Goal: Task Accomplishment & Management: Complete application form

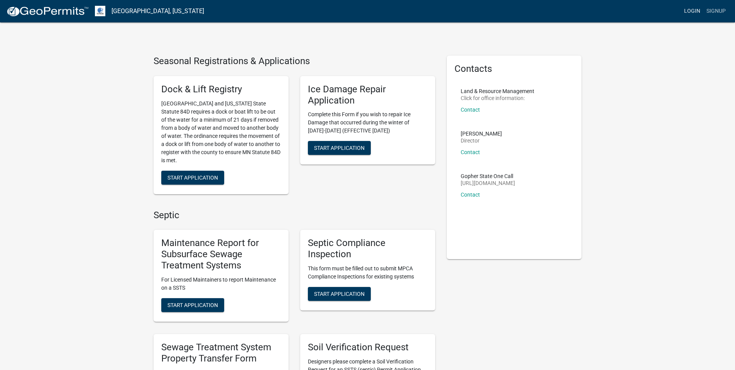
click at [694, 12] on link "Login" at bounding box center [692, 11] width 22 height 15
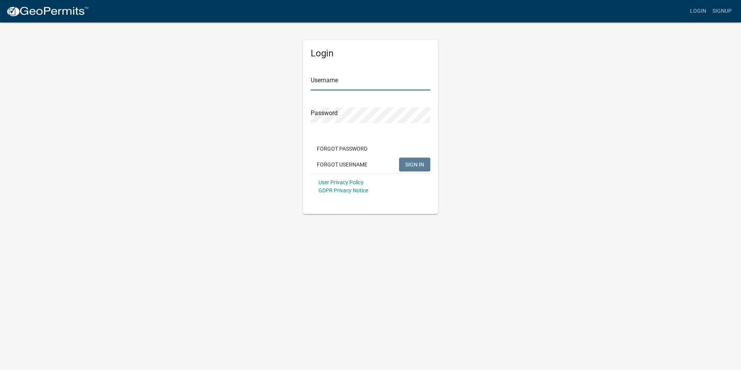
type input "[EMAIL_ADDRESS][DOMAIN_NAME]"
click at [417, 166] on span "SIGN IN" at bounding box center [414, 164] width 19 height 6
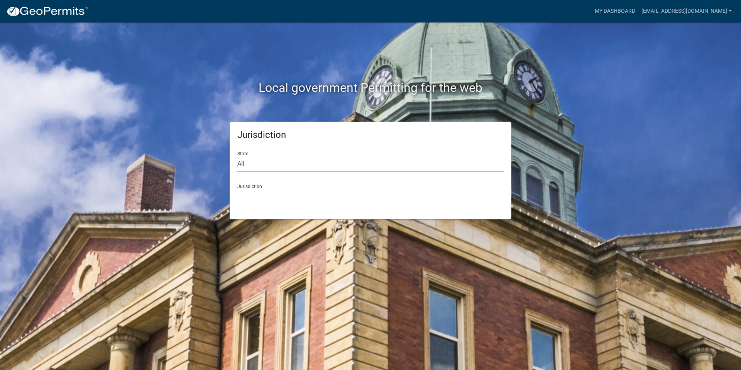
click at [261, 164] on select "All [US_STATE] [US_STATE] [US_STATE] [US_STATE] [US_STATE] [US_STATE] [US_STATE…" at bounding box center [370, 164] width 266 height 16
select select "[US_STATE]"
click at [237, 156] on select "All [US_STATE] [US_STATE] [US_STATE] [US_STATE] [US_STATE] [US_STATE] [US_STATE…" at bounding box center [370, 164] width 266 height 16
click at [271, 190] on select "[GEOGRAPHIC_DATA], [US_STATE] [GEOGRAPHIC_DATA], [US_STATE] [GEOGRAPHIC_DATA], …" at bounding box center [370, 197] width 266 height 16
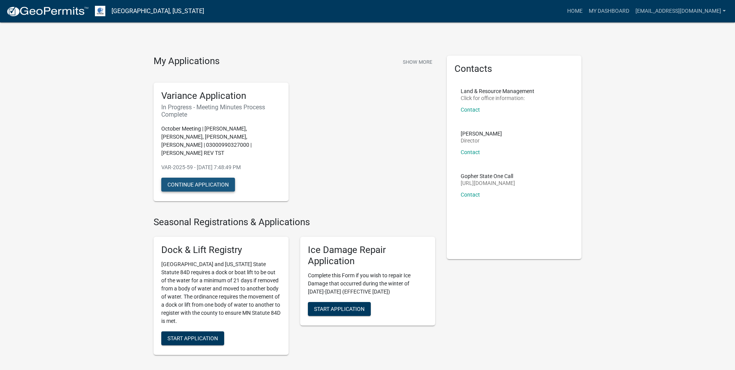
click at [205, 181] on button "Continue Application" at bounding box center [198, 185] width 74 height 14
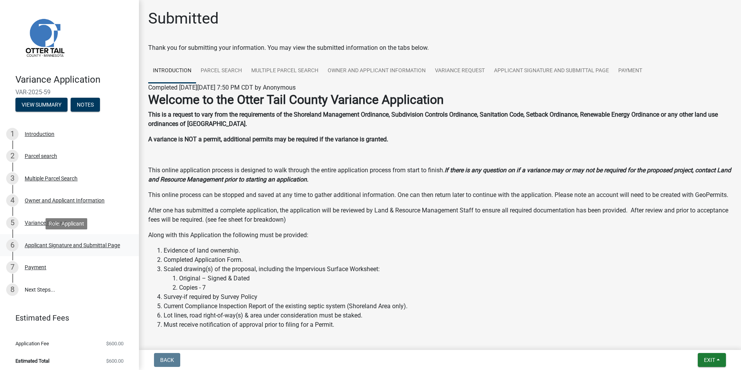
click at [51, 245] on div "Applicant Signature and Submittal Page" at bounding box center [72, 244] width 95 height 5
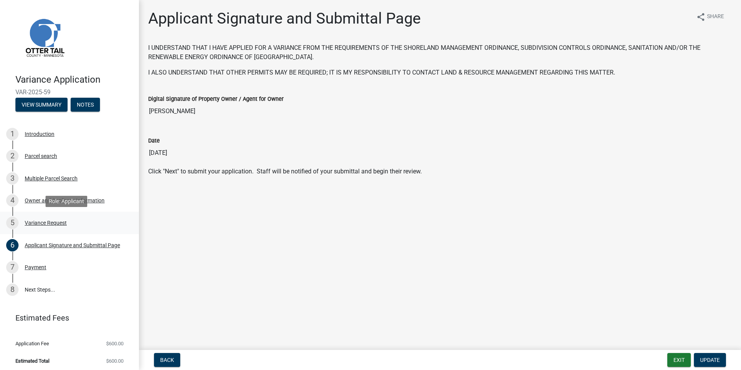
click at [33, 225] on div "Variance Request" at bounding box center [46, 222] width 42 height 5
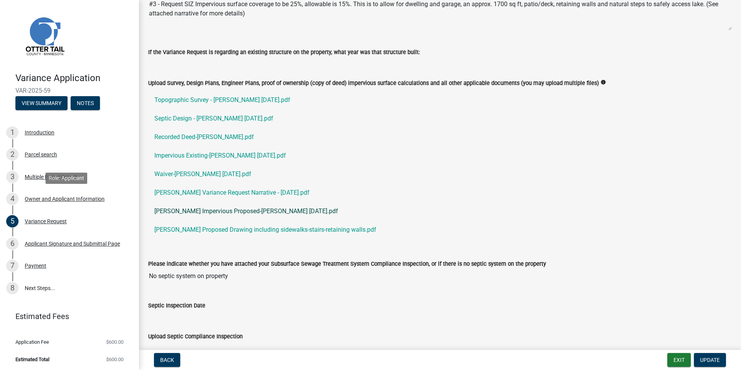
scroll to position [3, 0]
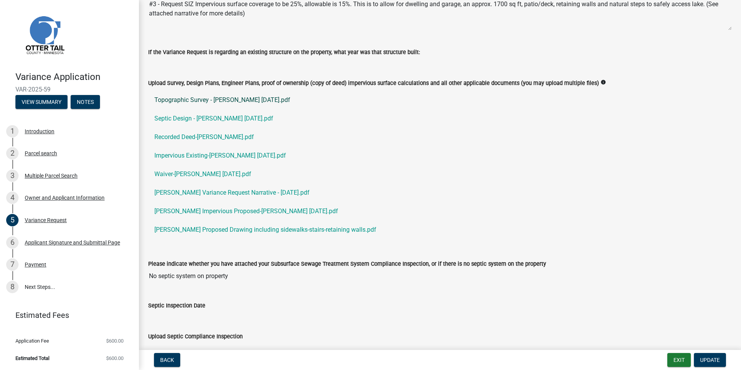
click at [234, 100] on link "Topographic Survey - [PERSON_NAME] [DATE].pdf" at bounding box center [440, 100] width 584 height 19
click at [216, 119] on link "Septic Design - [PERSON_NAME] [DATE].pdf" at bounding box center [440, 118] width 584 height 19
click at [208, 137] on link "Recorded Deed-[PERSON_NAME].pdf" at bounding box center [440, 137] width 584 height 19
click at [213, 156] on link "Impervious Existing-[PERSON_NAME] [DATE].pdf" at bounding box center [440, 155] width 584 height 19
click at [183, 174] on link "Waiver-[PERSON_NAME] [DATE].pdf" at bounding box center [440, 174] width 584 height 19
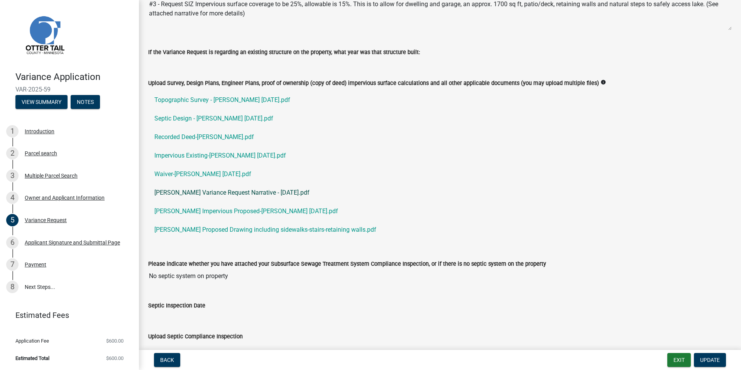
click at [211, 192] on link "[PERSON_NAME] Variance Request Narrative - [DATE].pdf" at bounding box center [440, 192] width 584 height 19
click at [247, 212] on link "[PERSON_NAME] Impervious Proposed-[PERSON_NAME] [DATE].pdf" at bounding box center [440, 211] width 584 height 19
click at [308, 231] on link "[PERSON_NAME] Proposed Drawing including sidewalks-stairs-retaining walls.pdf" at bounding box center [440, 229] width 584 height 19
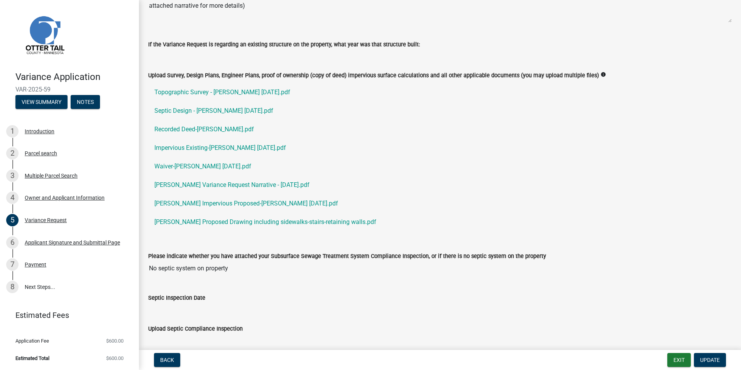
scroll to position [307, 0]
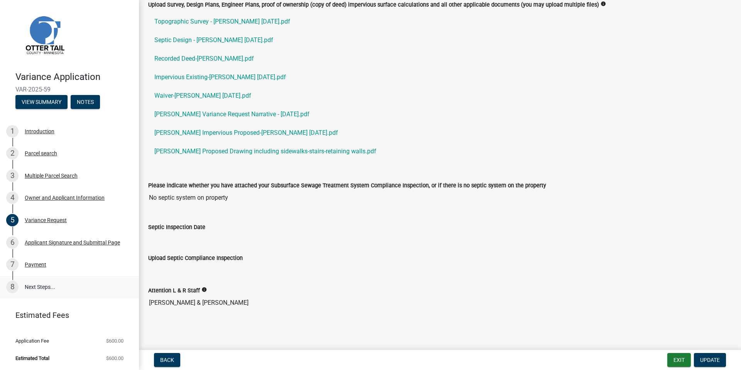
click at [36, 288] on link "8 Next Steps..." at bounding box center [69, 287] width 139 height 22
click at [41, 286] on link "8 Next Steps..." at bounding box center [69, 287] width 139 height 22
click at [55, 243] on div "Applicant Signature and Submittal Page" at bounding box center [72, 242] width 95 height 5
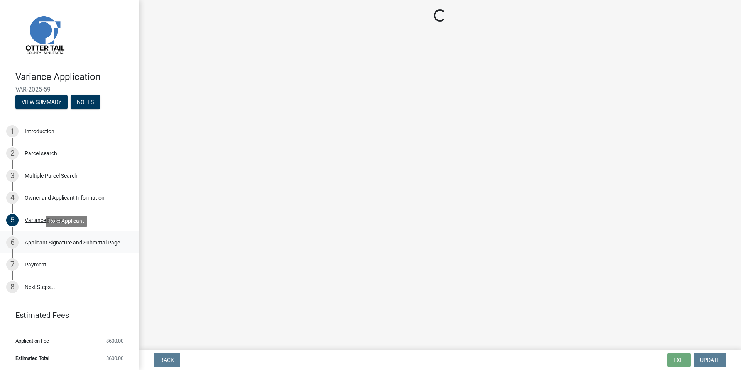
scroll to position [0, 0]
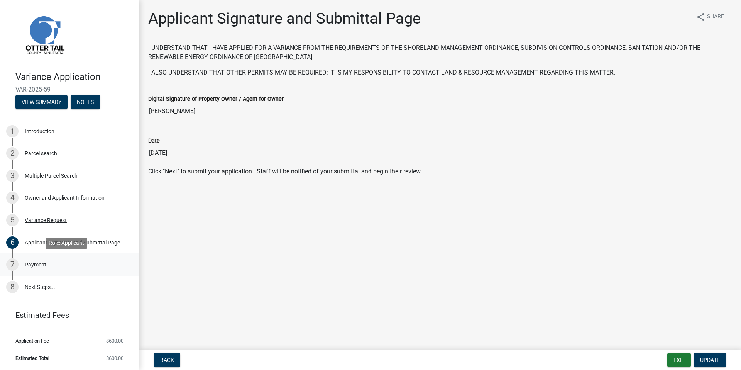
click at [40, 265] on div "Payment" at bounding box center [36, 264] width 22 height 5
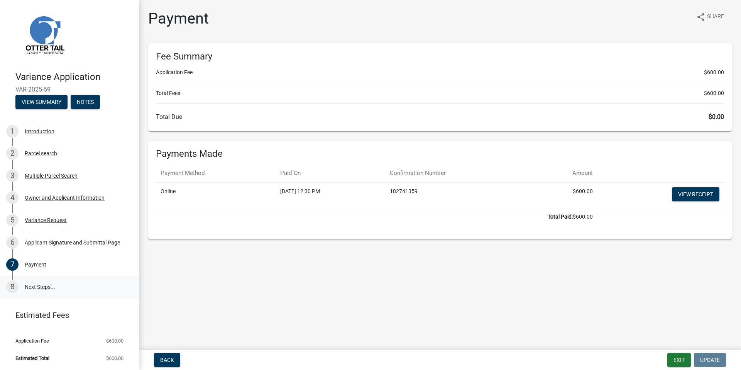
click at [38, 286] on link "8 Next Steps..." at bounding box center [69, 287] width 139 height 22
click at [50, 102] on button "View Summary" at bounding box center [41, 102] width 52 height 14
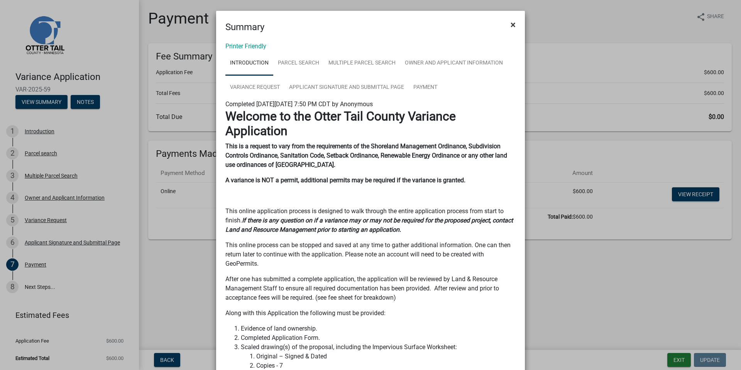
click at [511, 25] on span "×" at bounding box center [513, 24] width 5 height 11
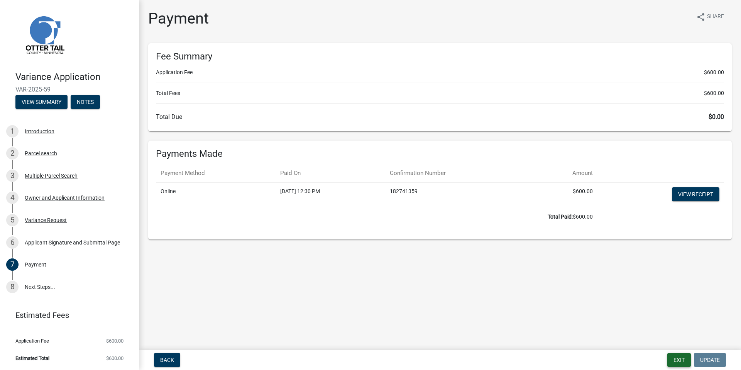
click at [679, 358] on button "Exit" at bounding box center [679, 360] width 24 height 14
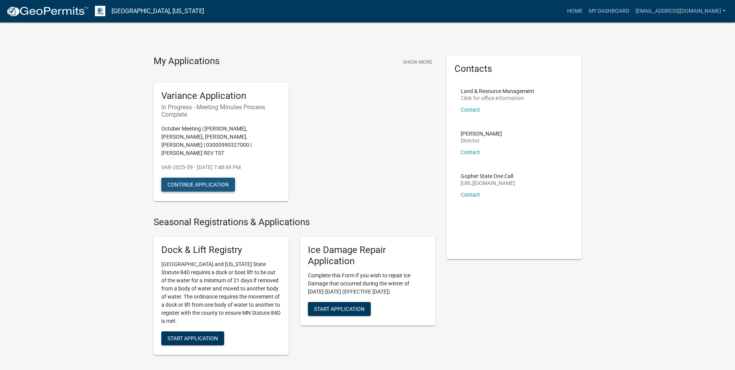
click at [207, 182] on button "Continue Application" at bounding box center [198, 185] width 74 height 14
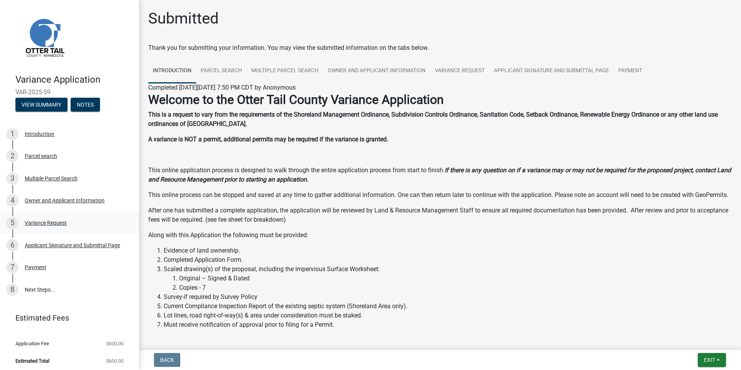
click at [41, 223] on div "Variance Request" at bounding box center [46, 222] width 42 height 5
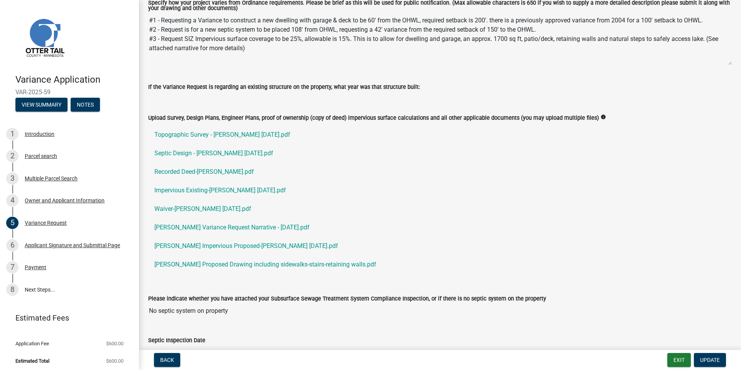
scroll to position [186, 0]
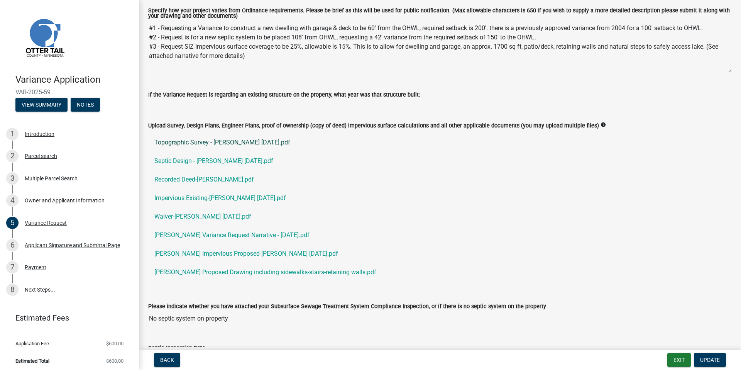
click at [203, 142] on link "Topographic Survey - [PERSON_NAME] [DATE].pdf" at bounding box center [440, 142] width 584 height 19
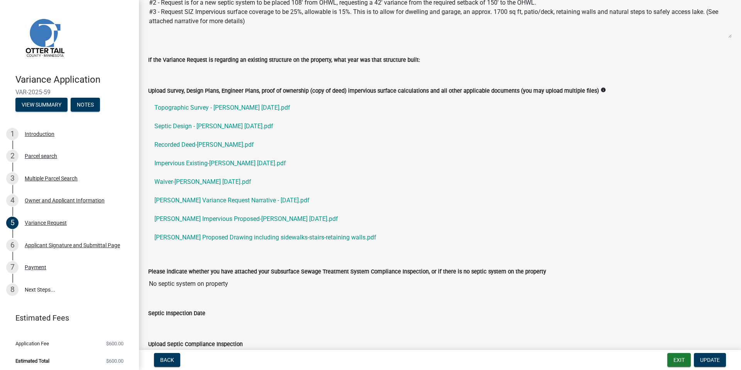
scroll to position [307, 0]
